Goal: Communication & Community: Answer question/provide support

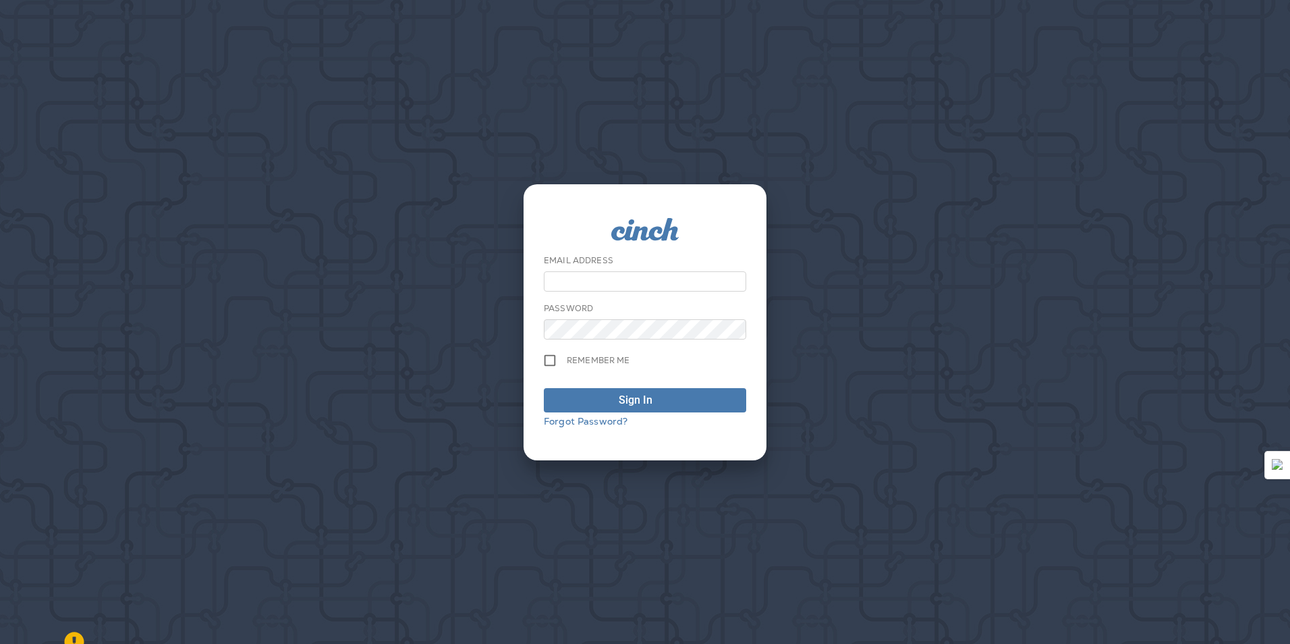
type input "**********"
click at [643, 403] on div "Sign In" at bounding box center [636, 400] width 34 height 16
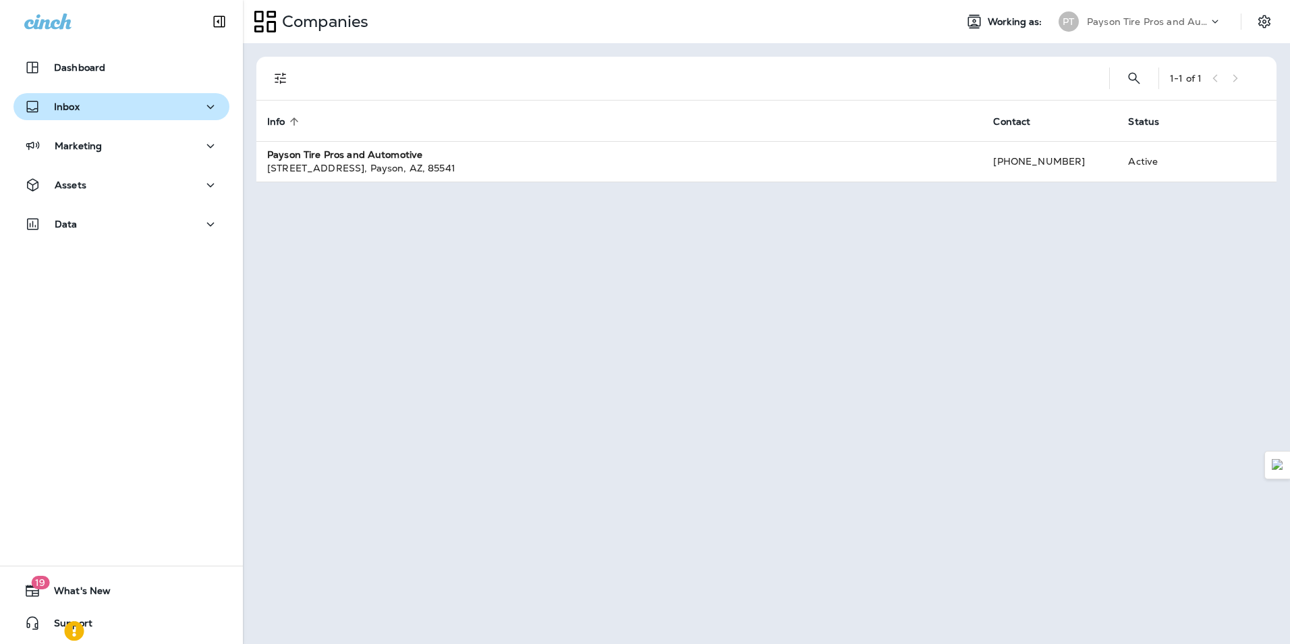
click at [103, 105] on div "Inbox" at bounding box center [121, 107] width 194 height 17
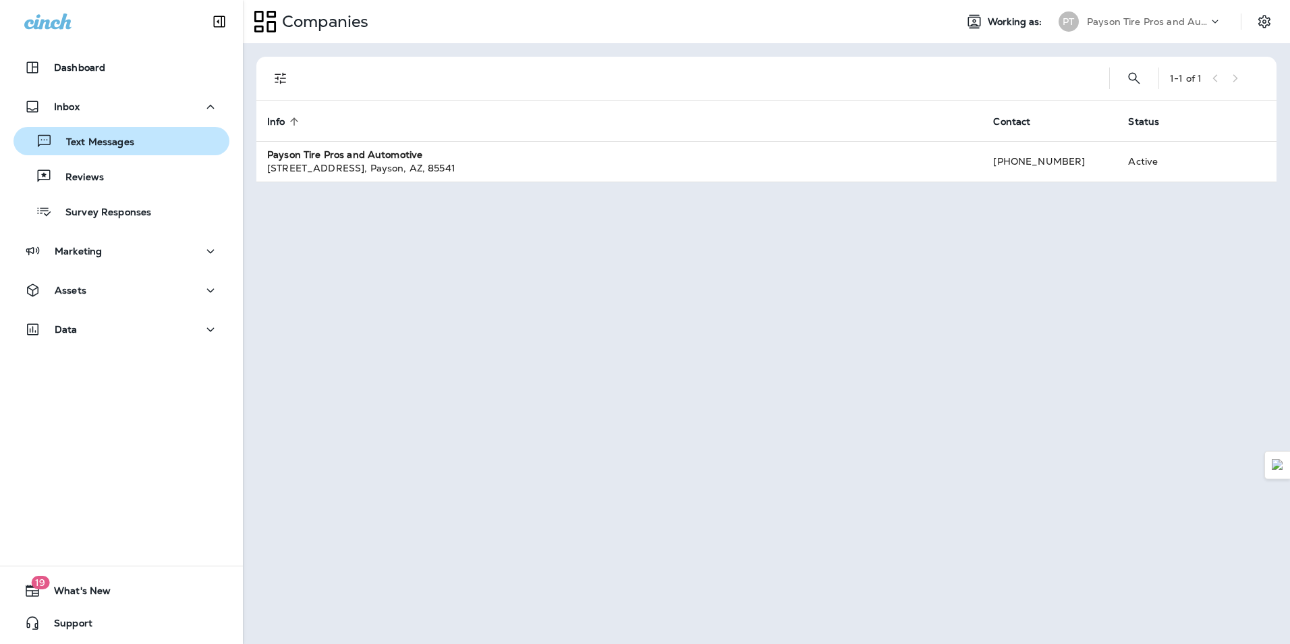
click at [103, 144] on p "Text Messages" at bounding box center [94, 142] width 82 height 13
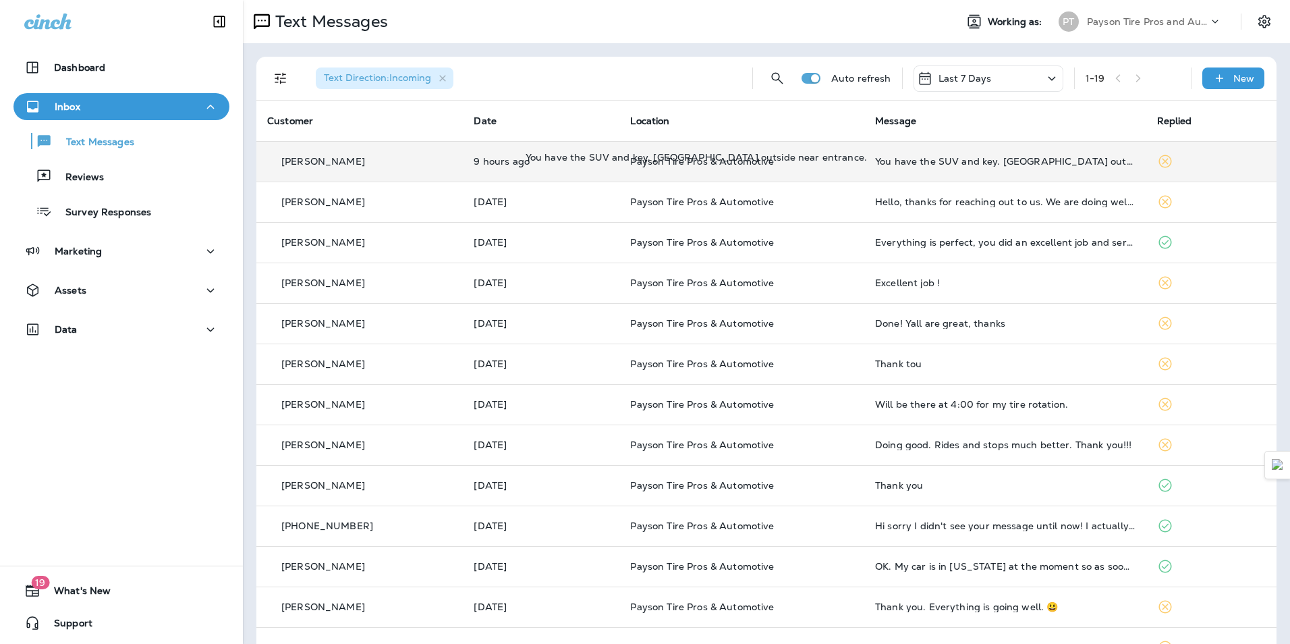
click at [890, 166] on div "You have the SUV and key. [GEOGRAPHIC_DATA] outside near entrance." at bounding box center [1005, 161] width 260 height 11
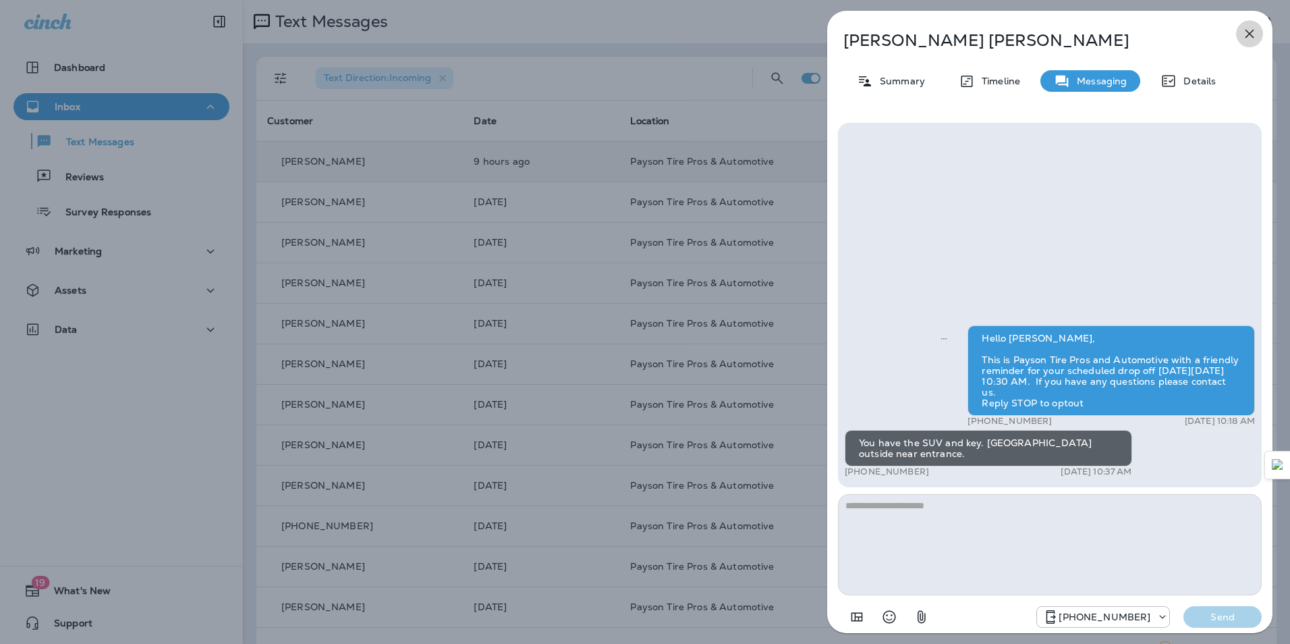
click at [1250, 39] on icon "button" at bounding box center [1250, 34] width 16 height 16
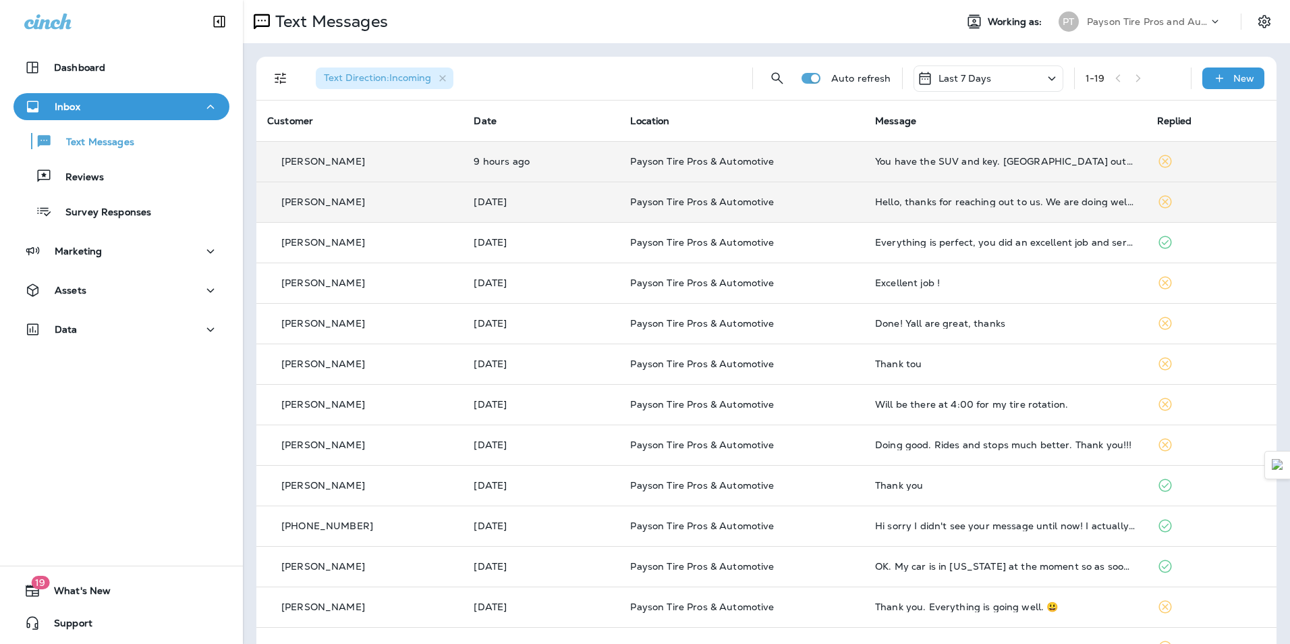
click at [992, 215] on td "Hello, thanks for reaching out to us. We are doing well by the Grace of [DEMOGR…" at bounding box center [1005, 202] width 281 height 40
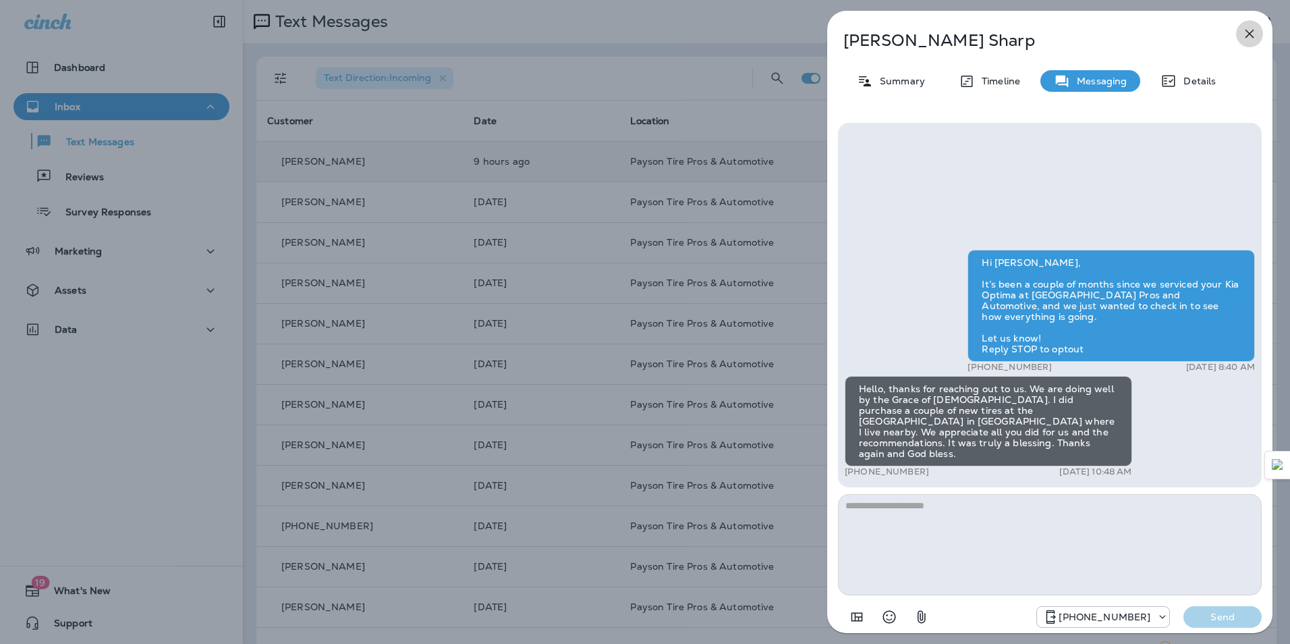
click at [1252, 34] on icon "button" at bounding box center [1250, 34] width 16 height 16
